Goal: Subscribe to service/newsletter

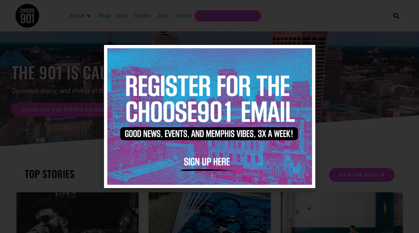
click at [206, 159] on img at bounding box center [209, 116] width 205 height 136
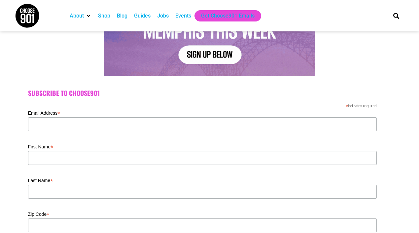
scroll to position [134, 0]
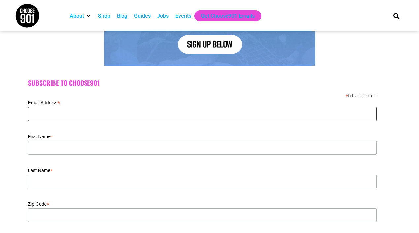
click at [174, 113] on input "Email Address *" at bounding box center [202, 114] width 349 height 14
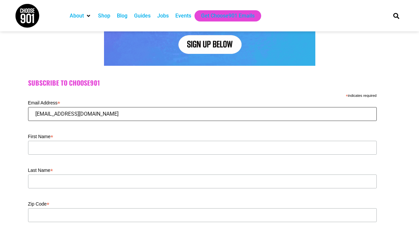
type input "maslade03@gmail.com"
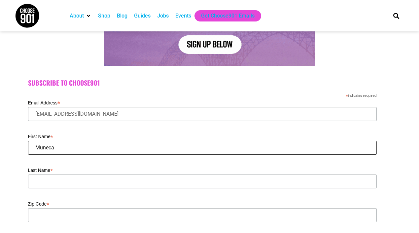
type input "Muneca"
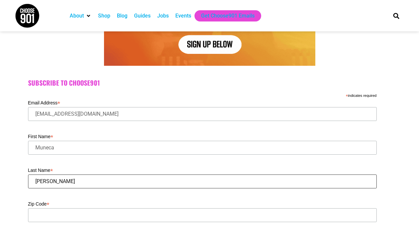
type input "Slade"
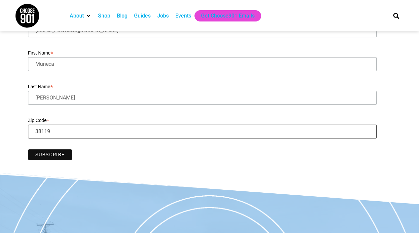
scroll to position [226, 0]
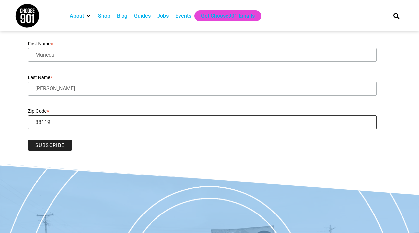
type input "38119"
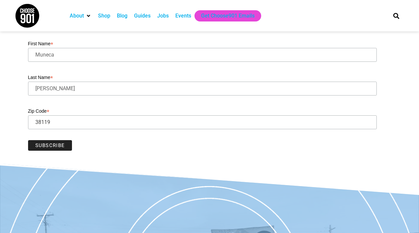
click at [54, 147] on input "Subscribe" at bounding box center [50, 145] width 44 height 11
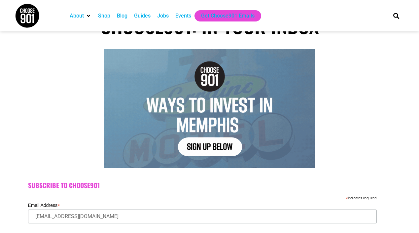
scroll to position [0, 0]
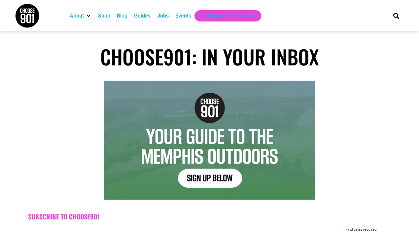
click at [184, 14] on div "Events" at bounding box center [183, 16] width 16 height 8
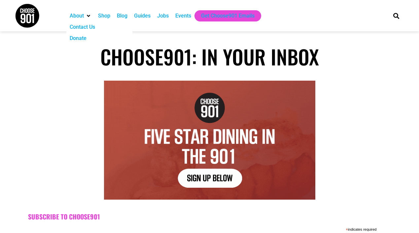
click at [80, 16] on div "About" at bounding box center [77, 16] width 14 height 8
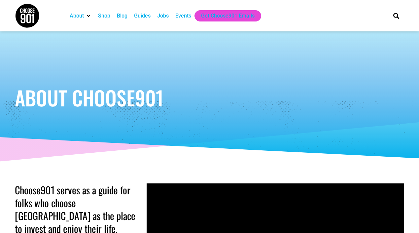
click at [188, 17] on div "Events" at bounding box center [183, 16] width 16 height 8
click at [184, 16] on div "Events" at bounding box center [183, 16] width 16 height 8
click at [166, 15] on div "Jobs" at bounding box center [163, 16] width 12 height 8
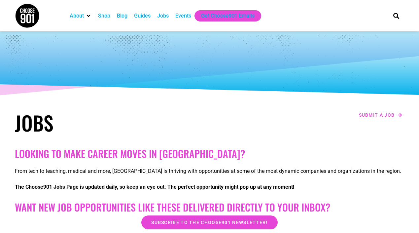
click at [186, 16] on div "Events" at bounding box center [183, 16] width 16 height 8
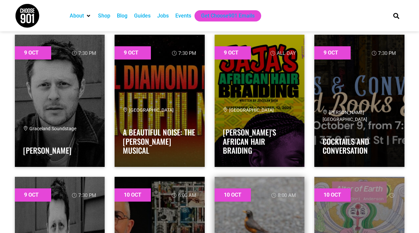
scroll to position [3351, 0]
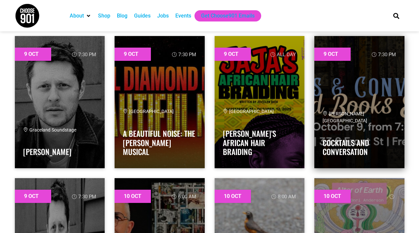
click at [371, 100] on link at bounding box center [359, 102] width 90 height 132
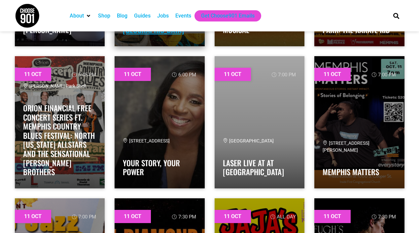
scroll to position [5506, 0]
